Goal: Complete application form

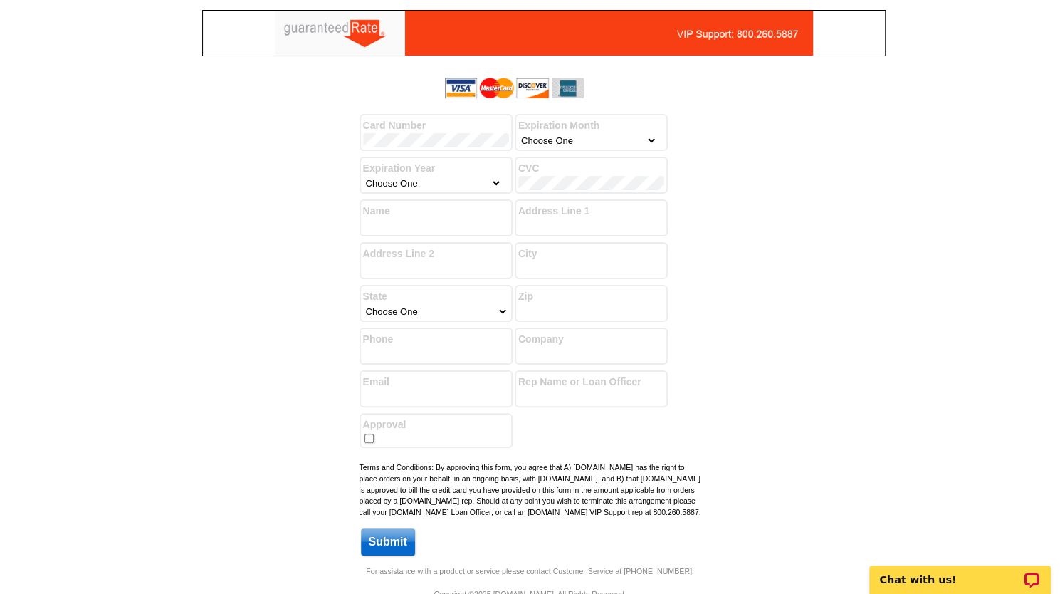
select select "3"
select select "2027"
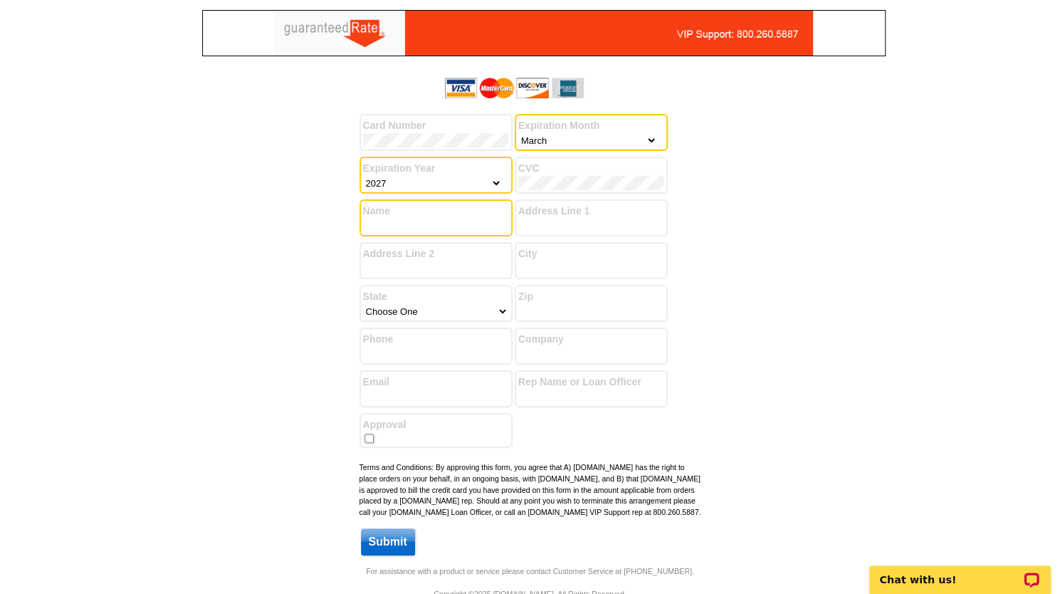
click at [460, 223] on input "Name" at bounding box center [436, 226] width 146 height 14
type input "[PERSON_NAME]"
type input "1919 [GEOGRAPHIC_DATA]"
type input "Wilmettte"
select select "14"
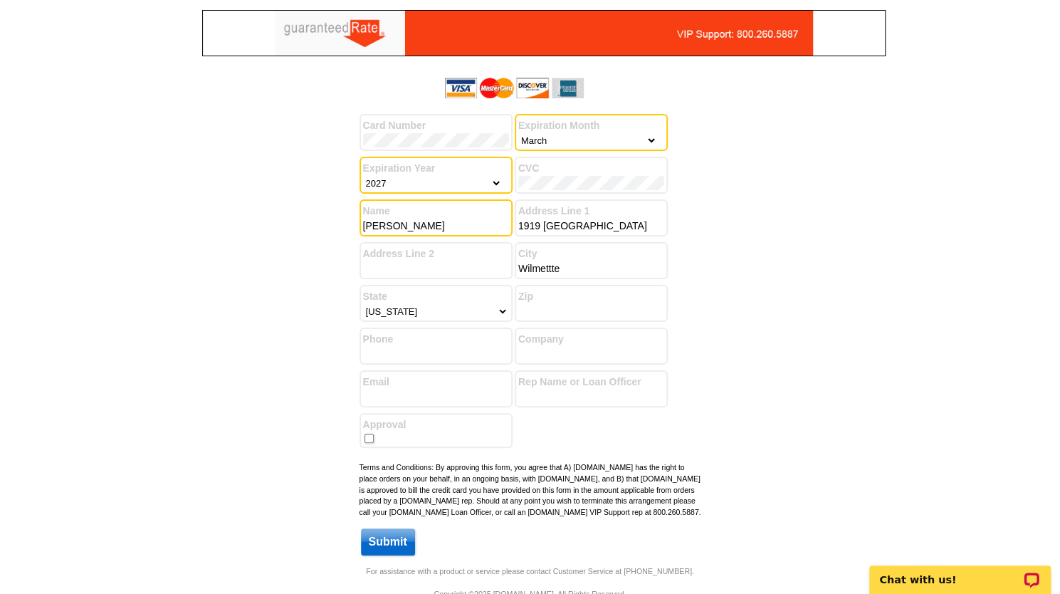
type input "60091"
type input "[EMAIL_ADDRESS][PERSON_NAME][DOMAIN_NAME]"
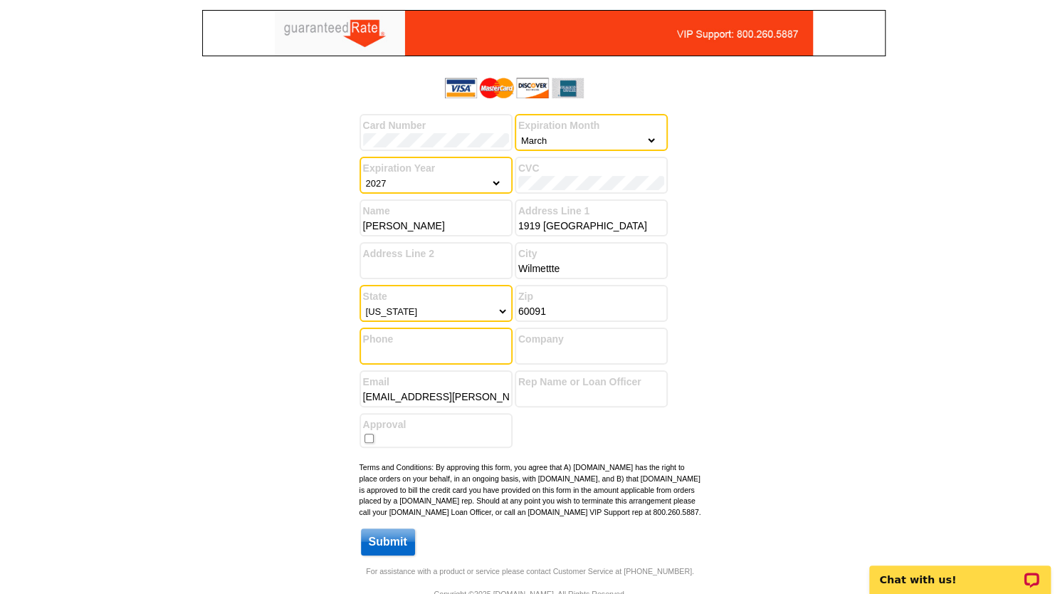
click at [440, 348] on input "Phone" at bounding box center [436, 354] width 146 height 14
type input "[PHONE_NUMBER]"
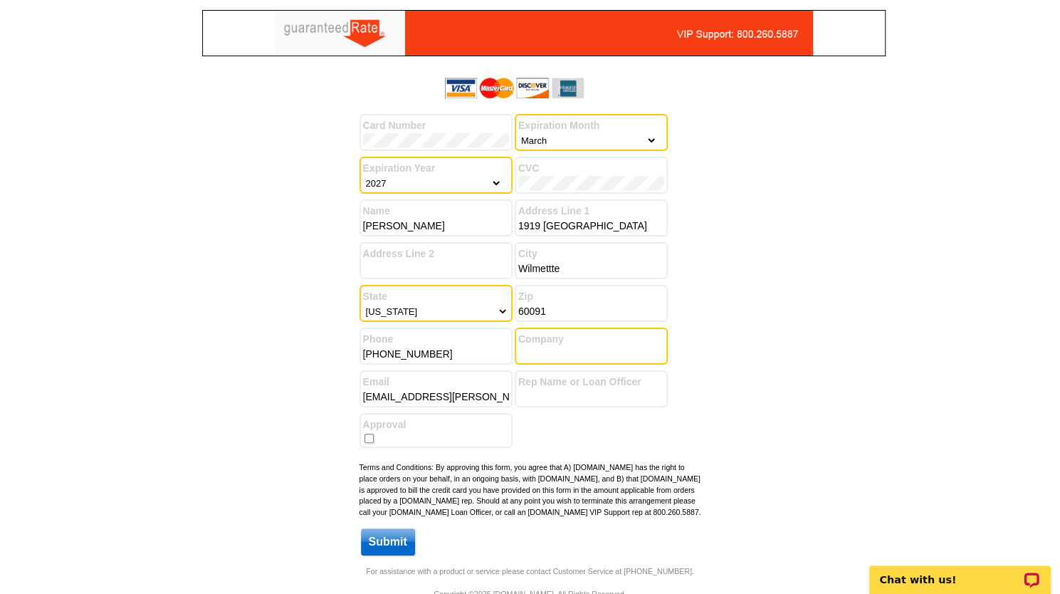
click at [558, 355] on input "Company" at bounding box center [591, 354] width 146 height 14
type input "Happy Moving Realty"
click at [727, 360] on div "Success! You have successfully submitted your billing information. Add another …" at bounding box center [530, 318] width 683 height 493
click at [369, 441] on input "checkbox" at bounding box center [368, 437] width 9 height 9
checkbox input "true"
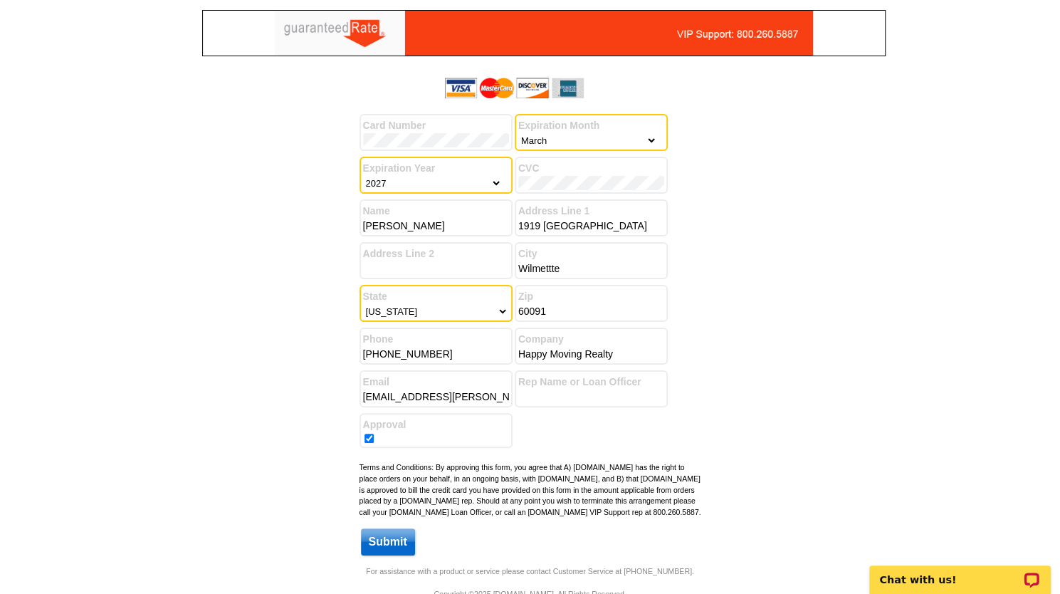
scroll to position [39, 0]
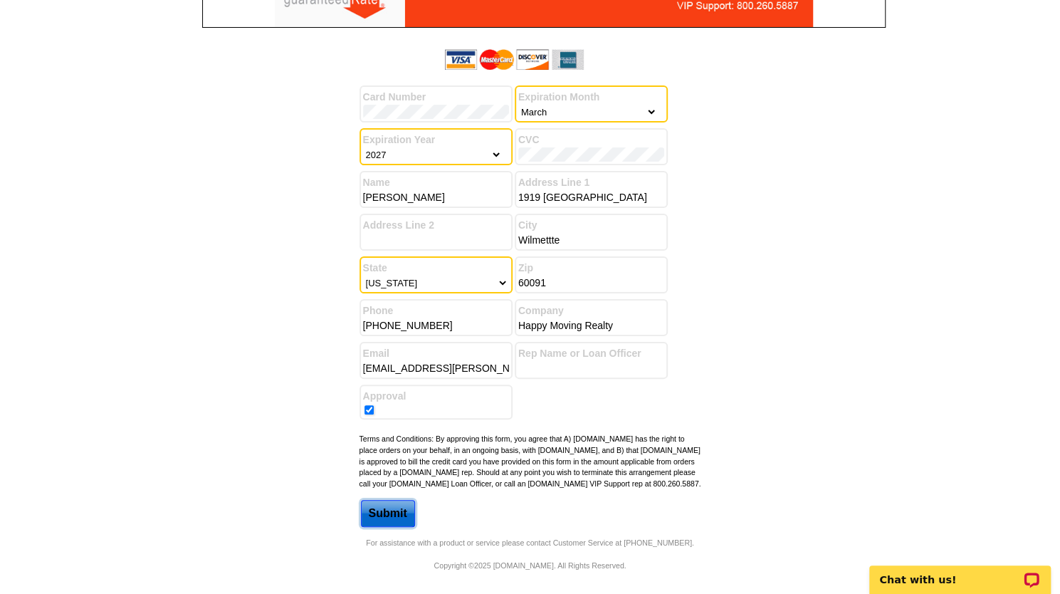
click at [389, 514] on input "Submit" at bounding box center [388, 513] width 54 height 27
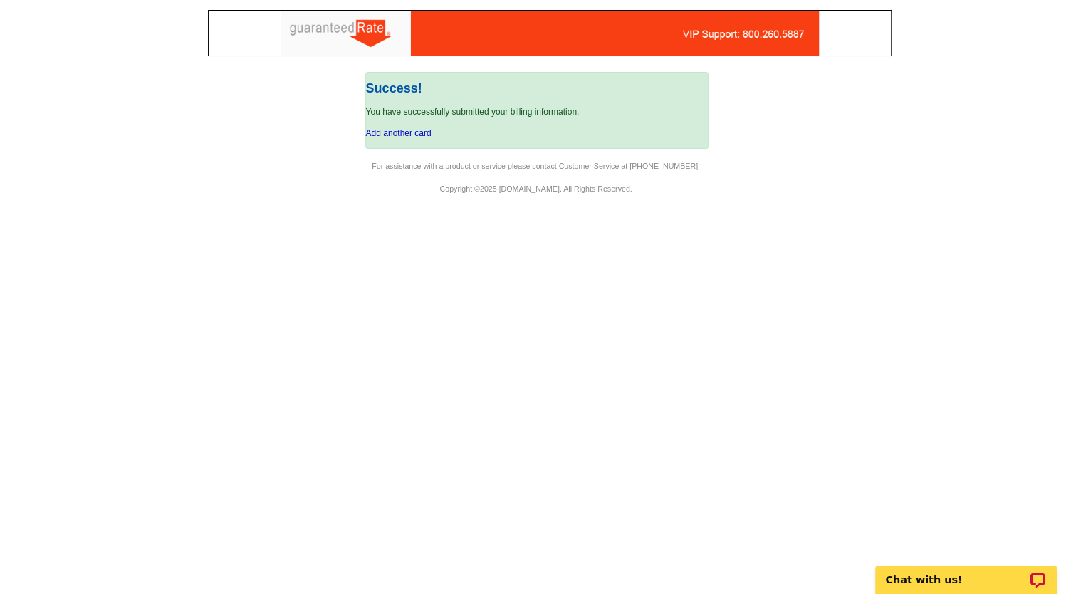
scroll to position [0, 0]
